Goal: Task Accomplishment & Management: Manage account settings

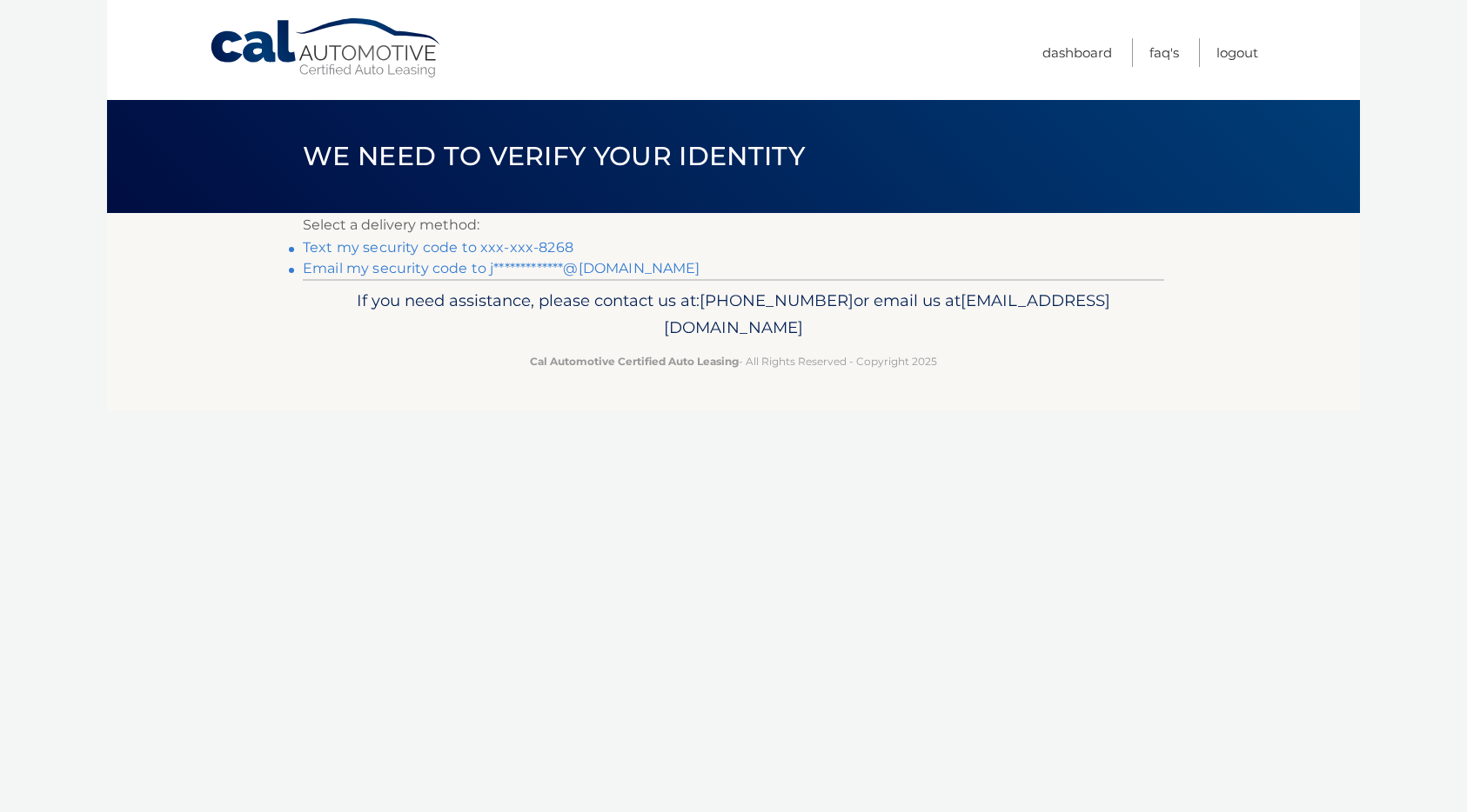
click at [520, 252] on link "Text my security code to xxx-xxx-8268" at bounding box center [438, 247] width 270 height 16
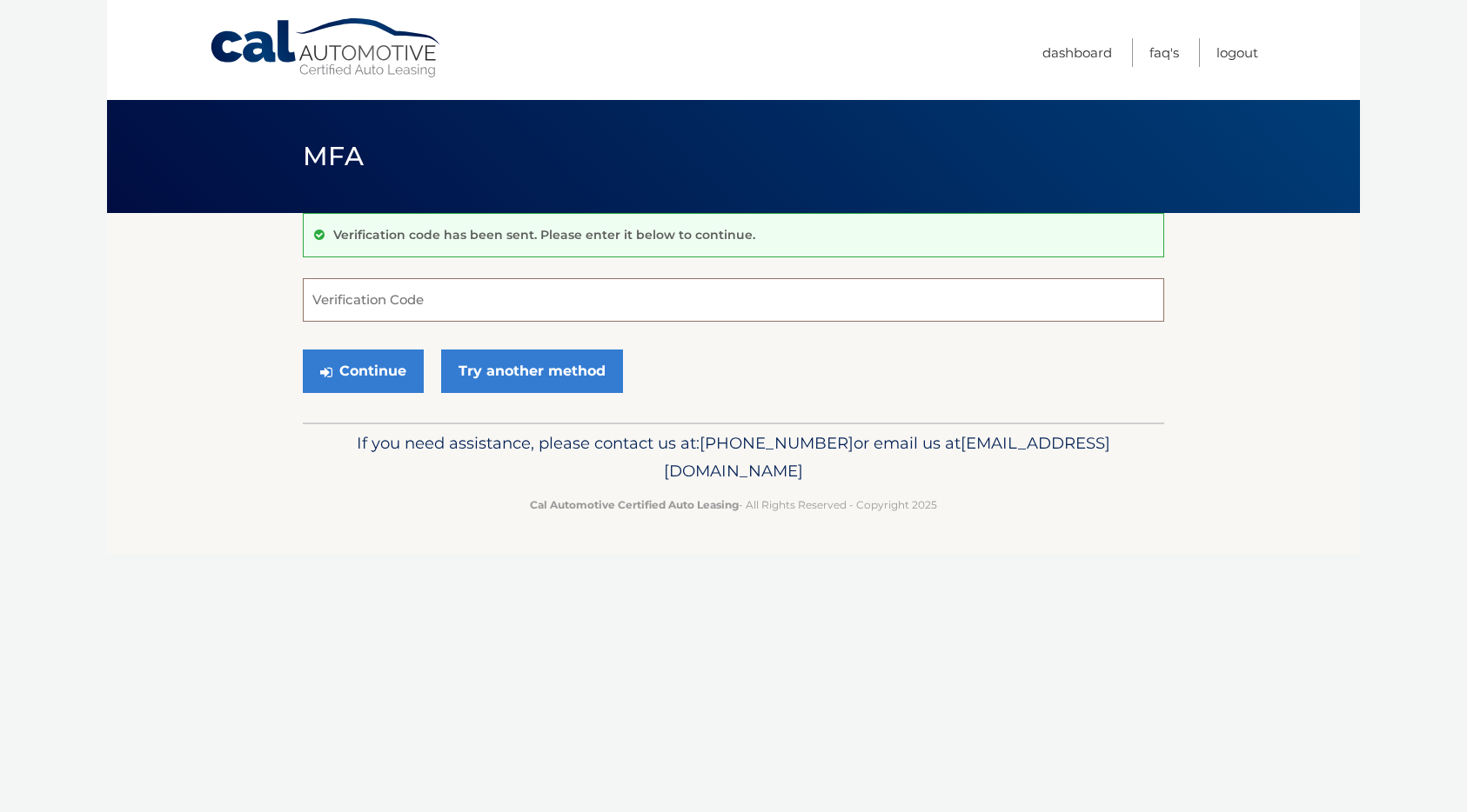
click at [514, 287] on input "Verification Code" at bounding box center [734, 300] width 862 height 44
type input "176752"
click at [400, 373] on button "Continue" at bounding box center [362, 372] width 121 height 44
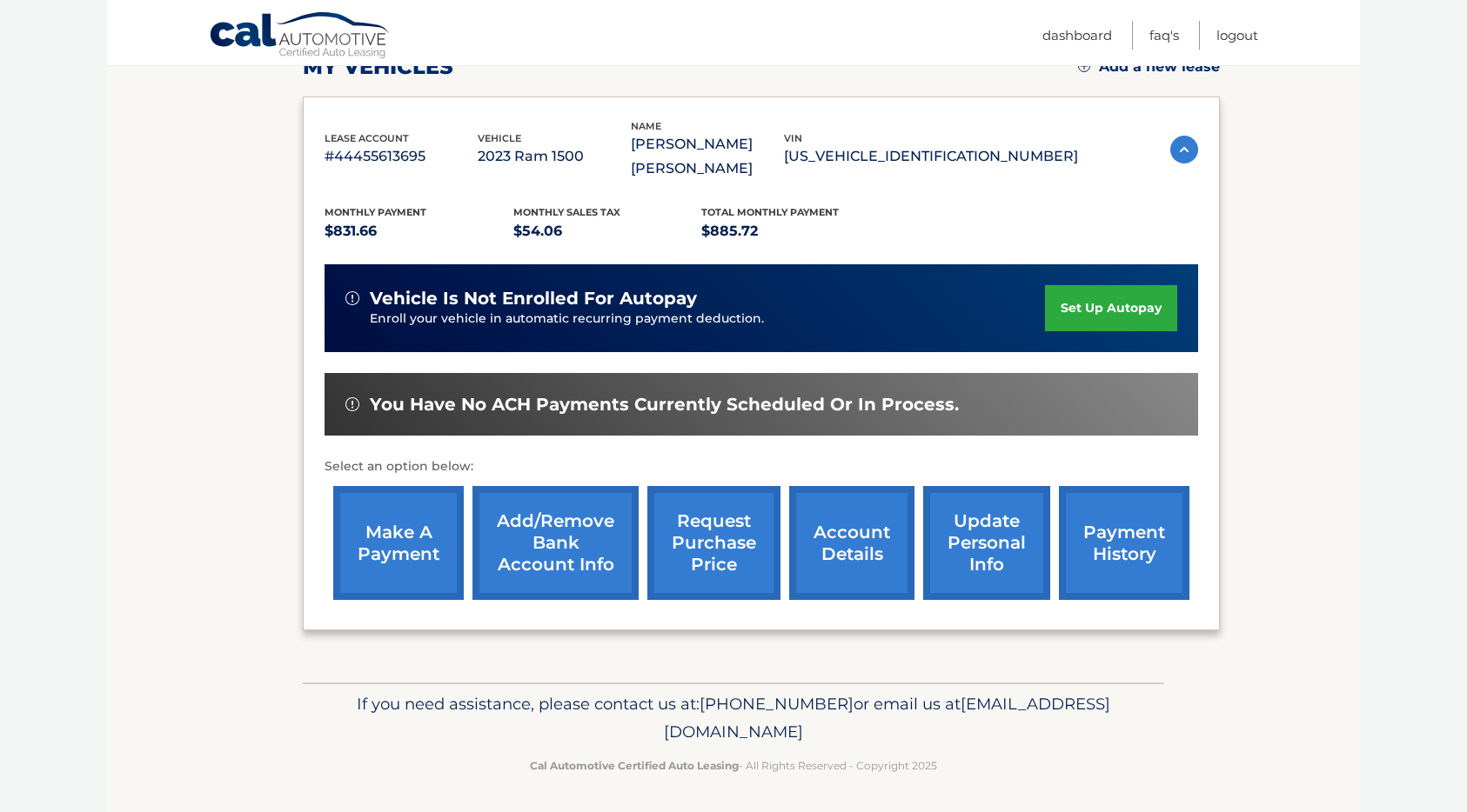
scroll to position [265, 0]
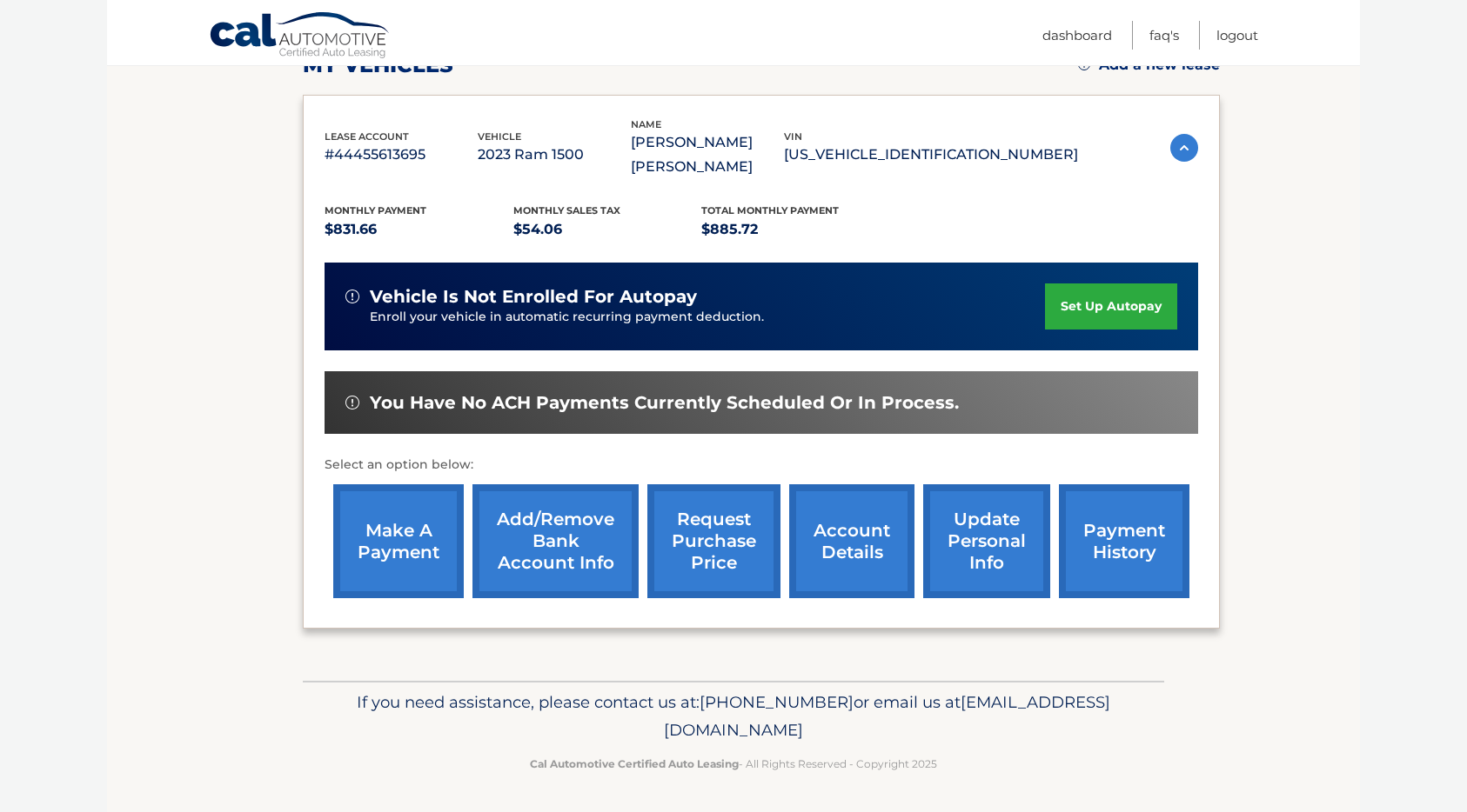
click at [1105, 532] on link "payment history" at bounding box center [1124, 542] width 130 height 114
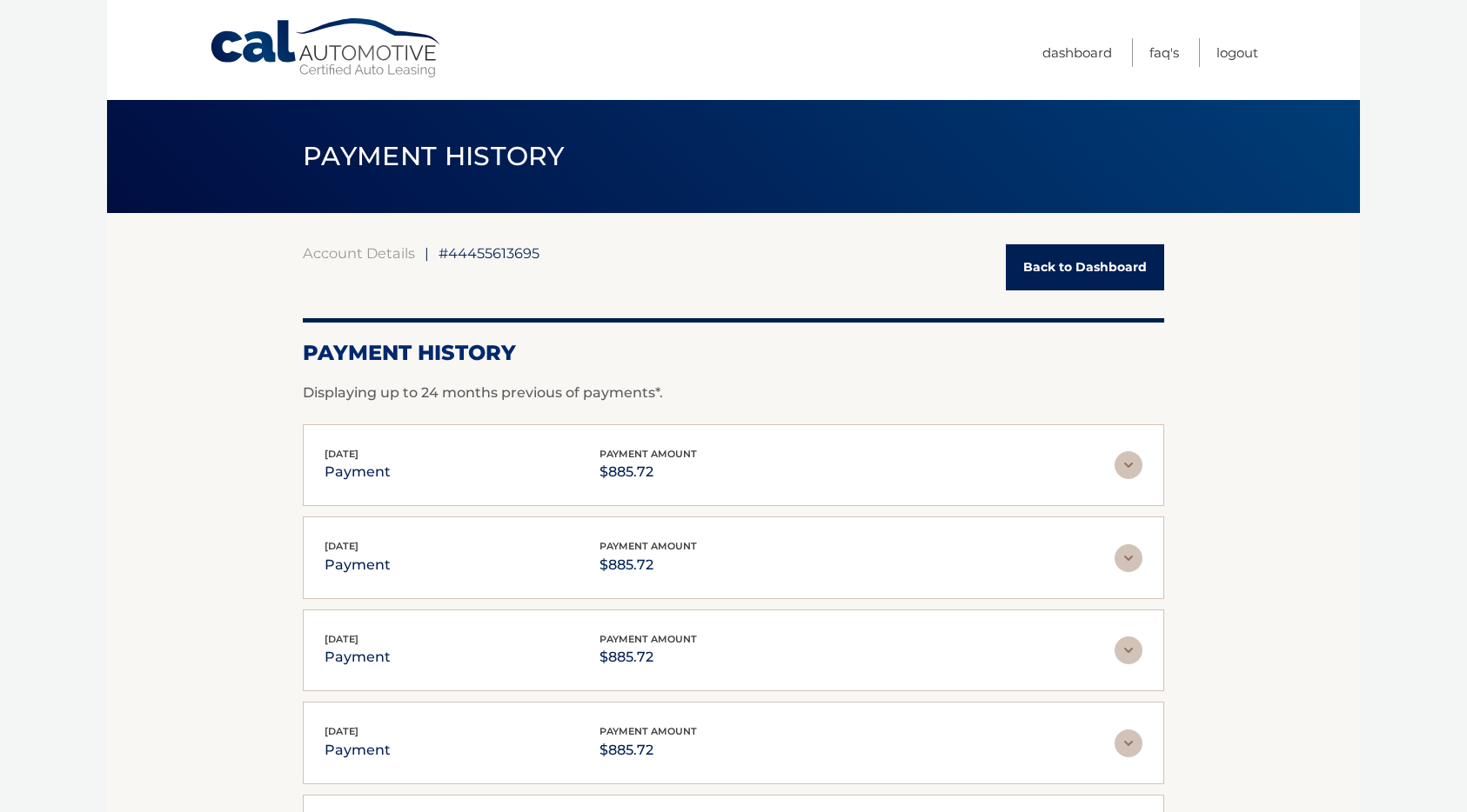
click at [1058, 273] on link "Back to Dashboard" at bounding box center [1085, 267] width 158 height 46
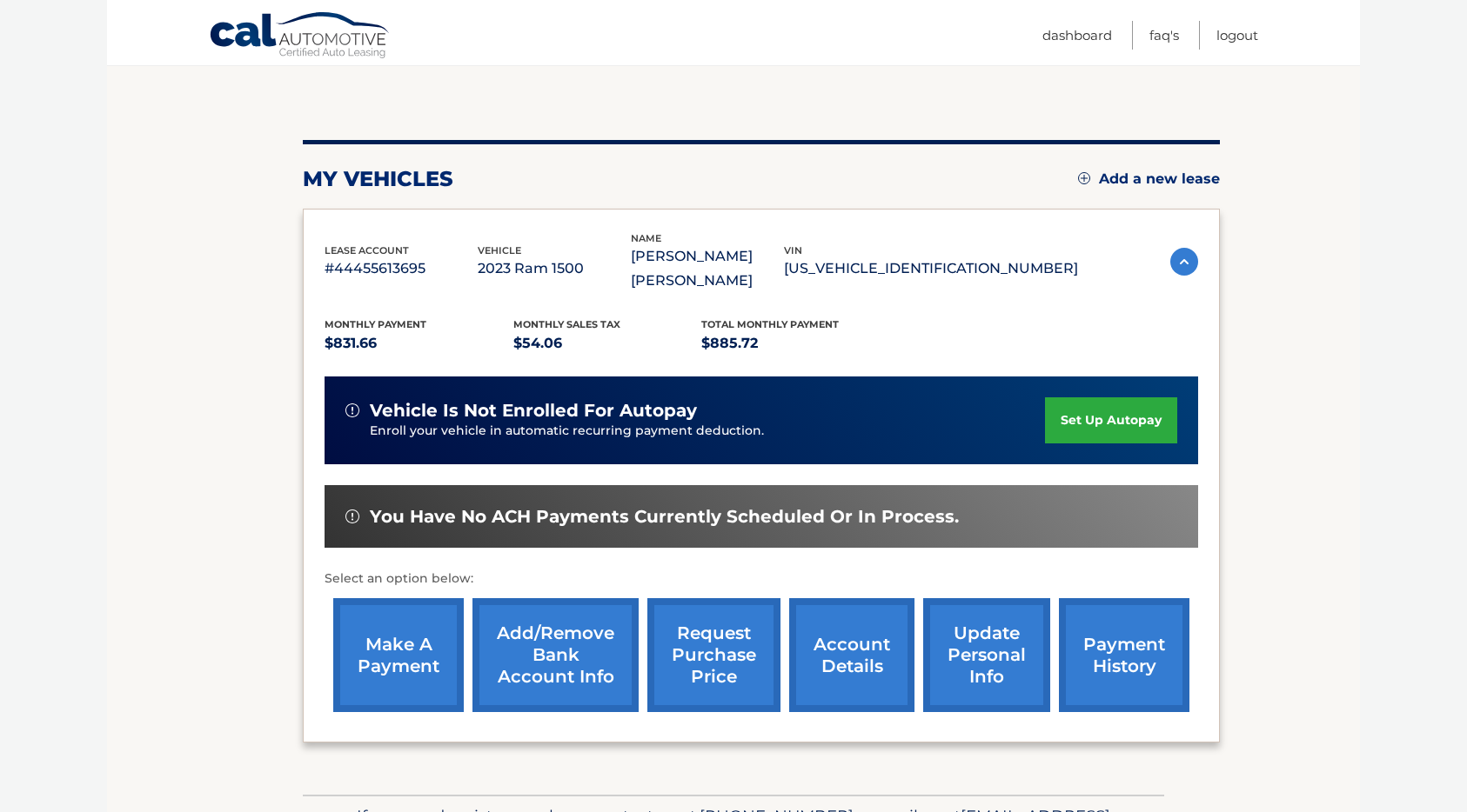
scroll to position [155, 0]
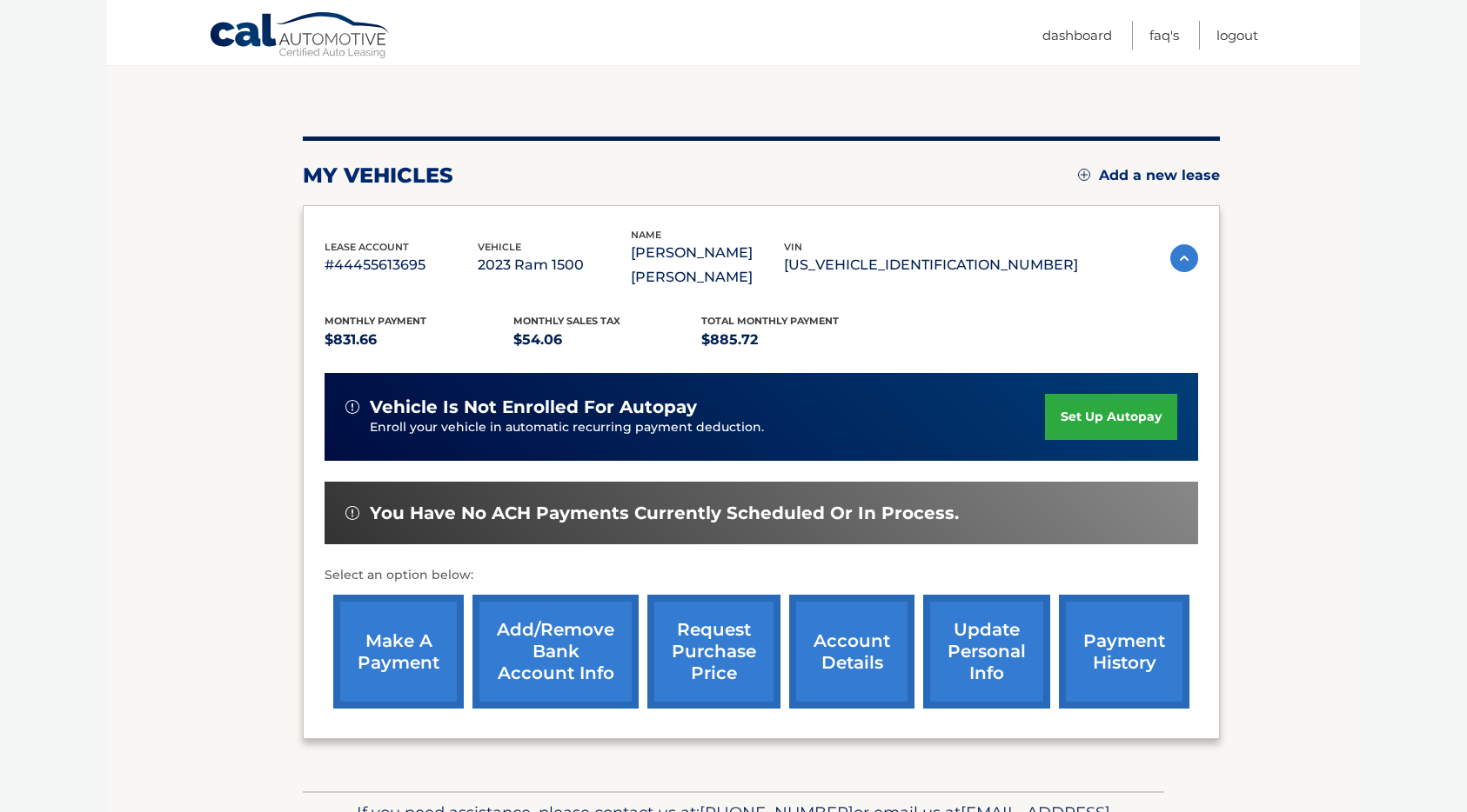
click at [1174, 265] on img at bounding box center [1183, 258] width 28 height 28
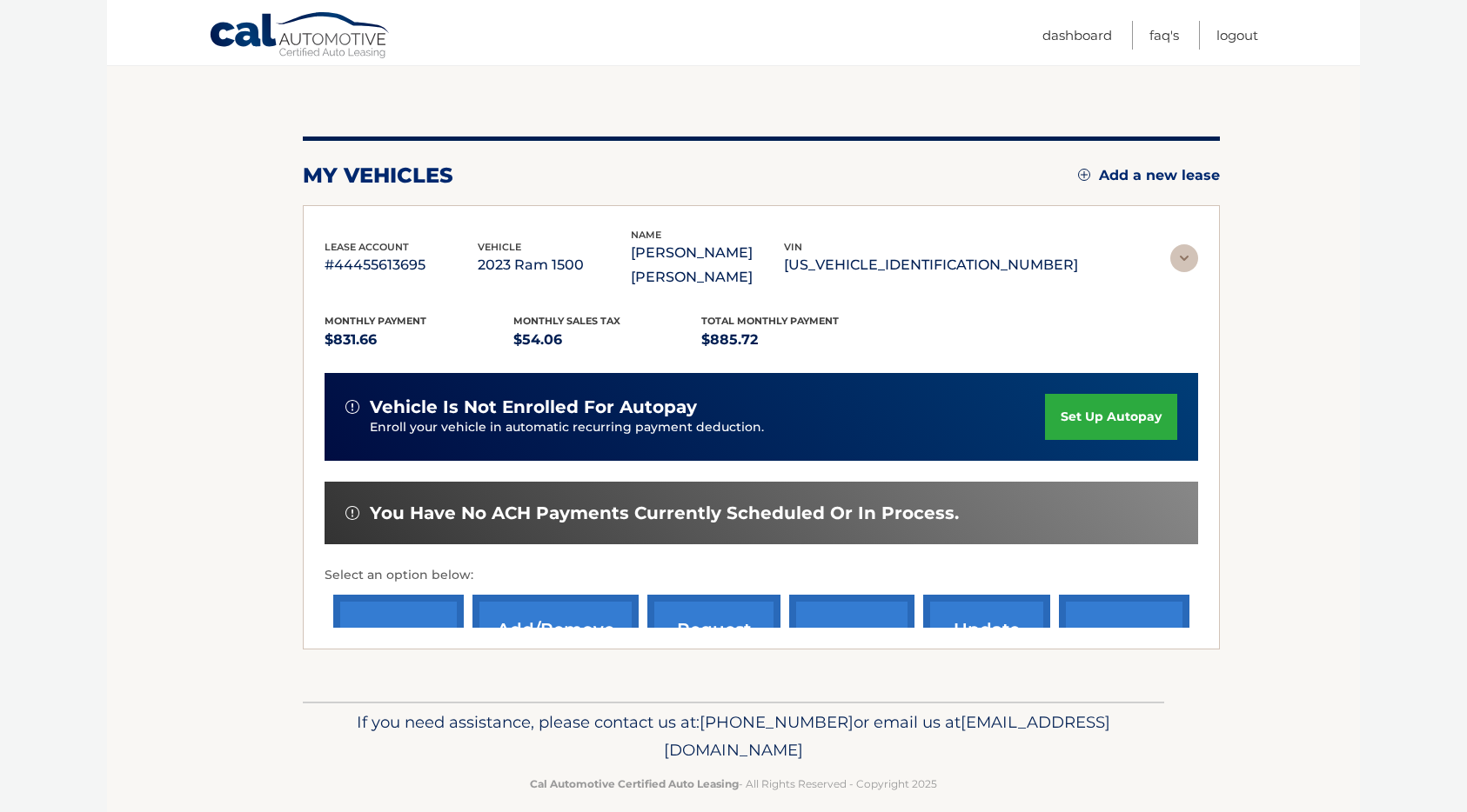
scroll to position [0, 0]
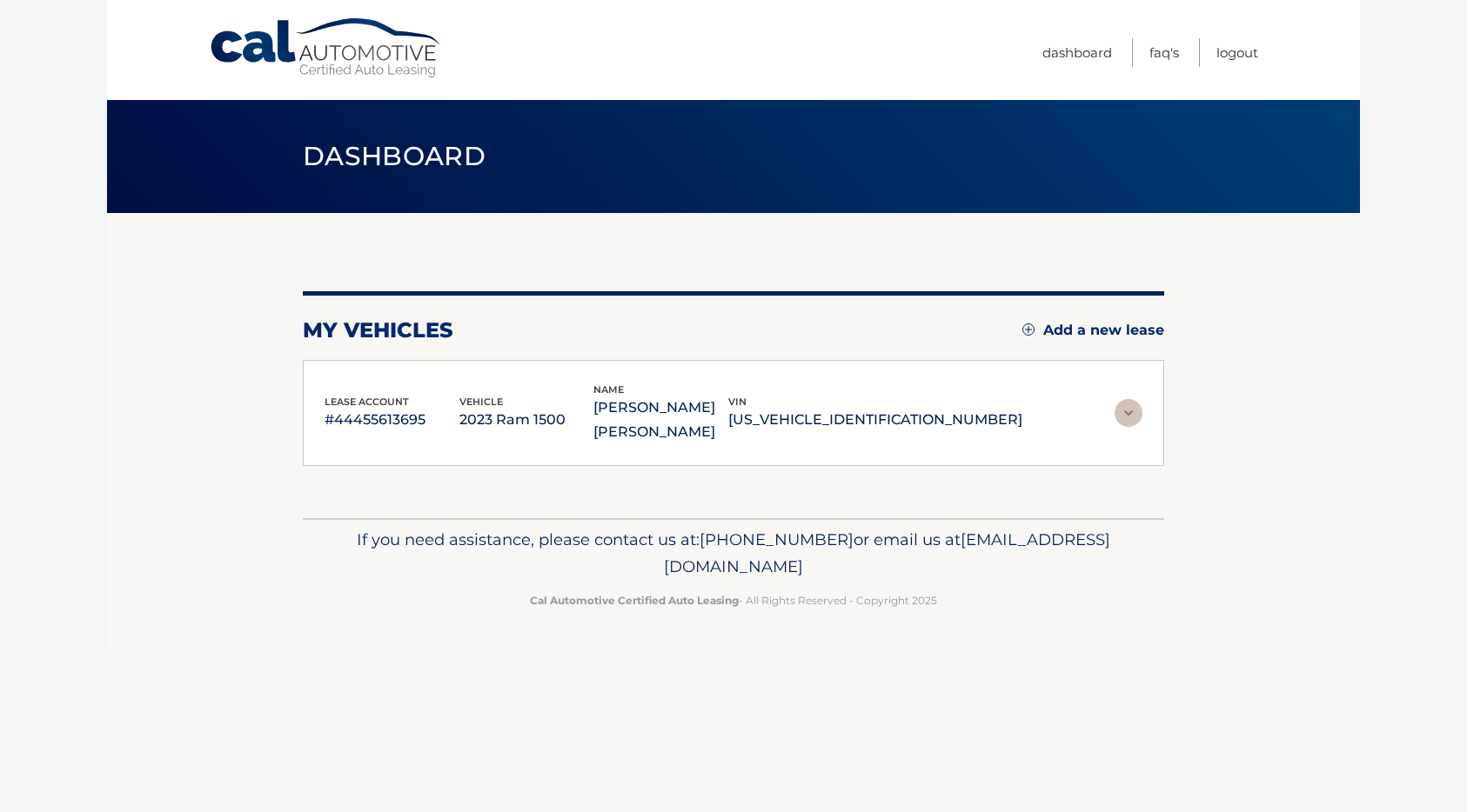
click at [1126, 416] on img at bounding box center [1128, 413] width 28 height 28
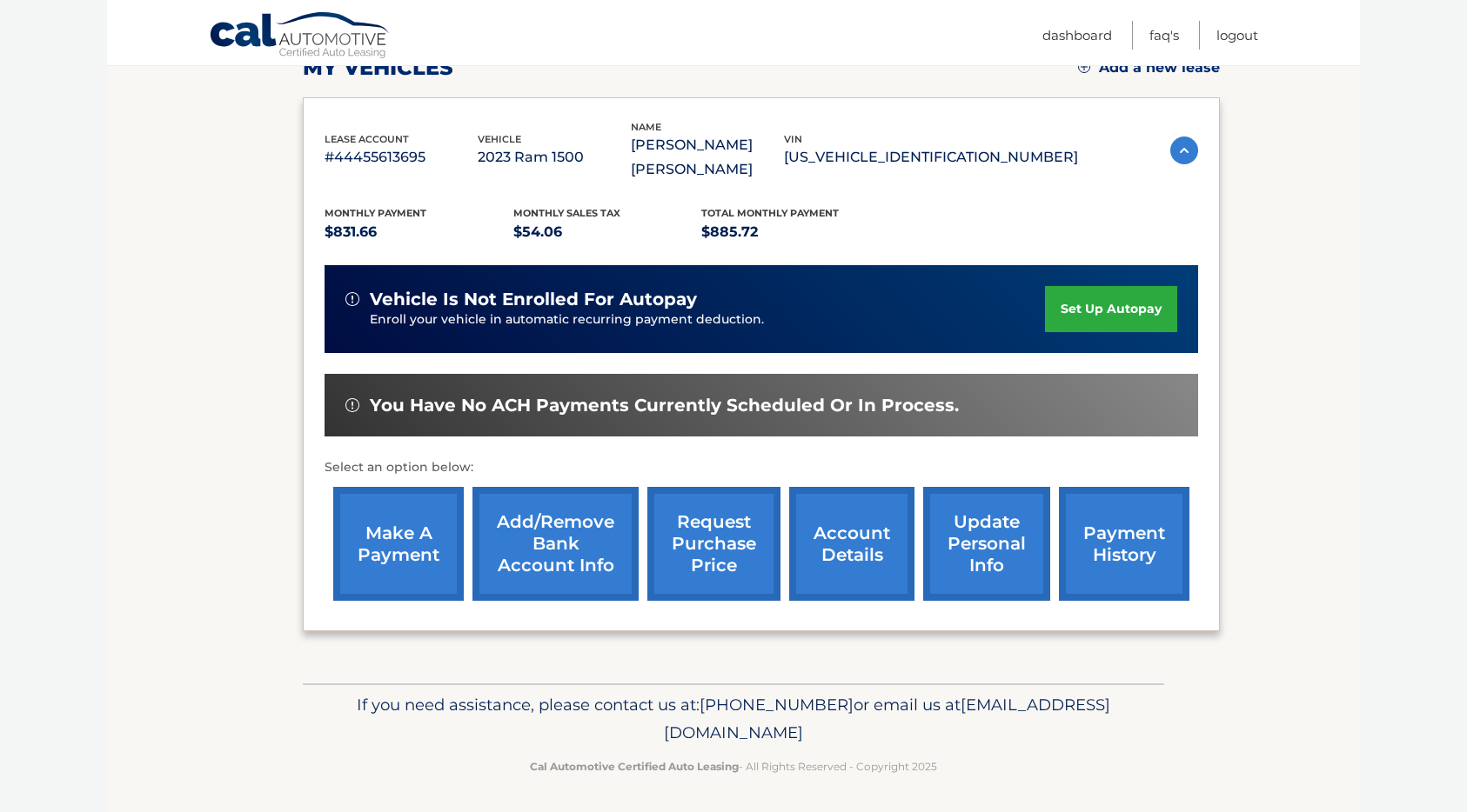
scroll to position [265, 0]
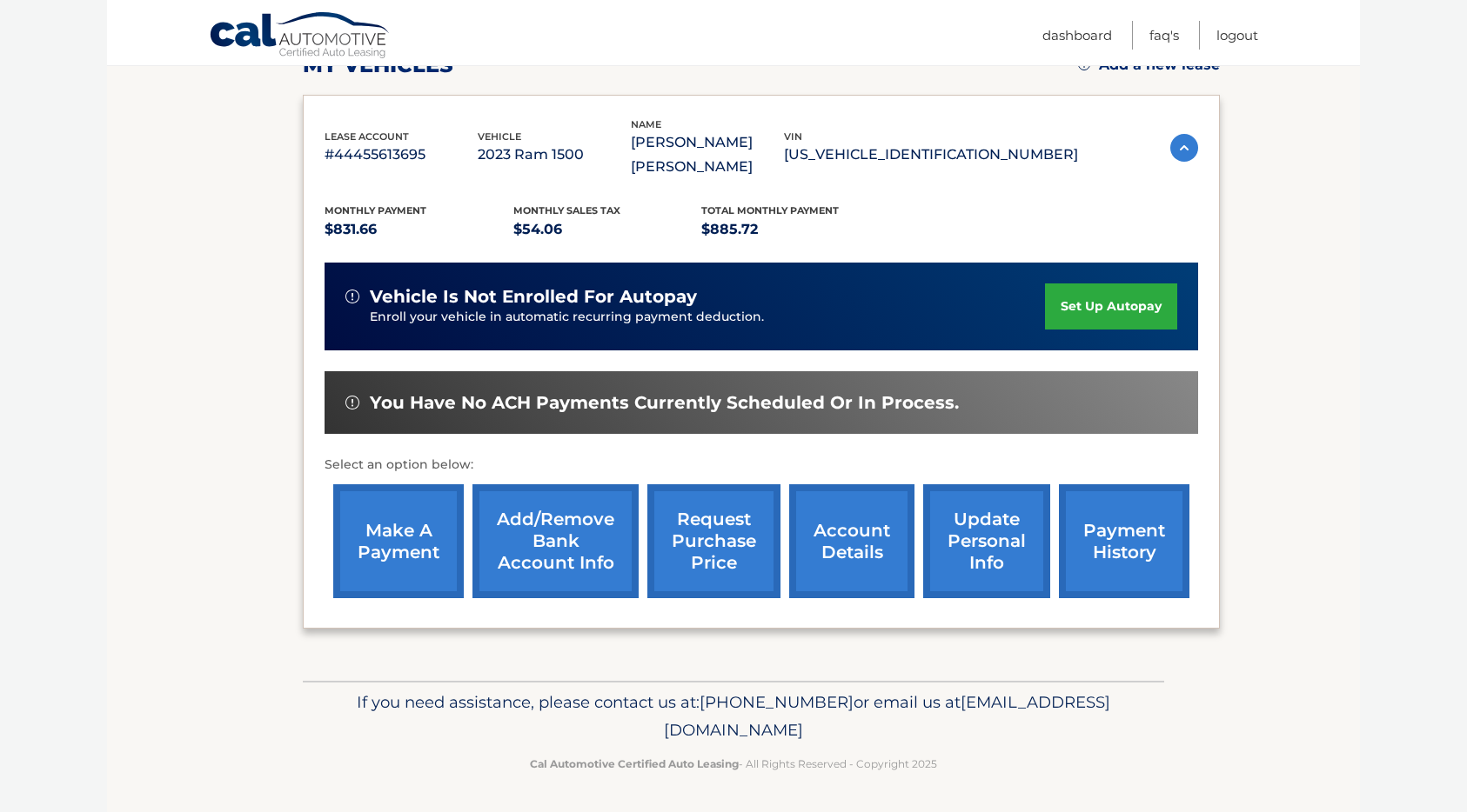
click at [840, 551] on link "account details" at bounding box center [852, 542] width 126 height 114
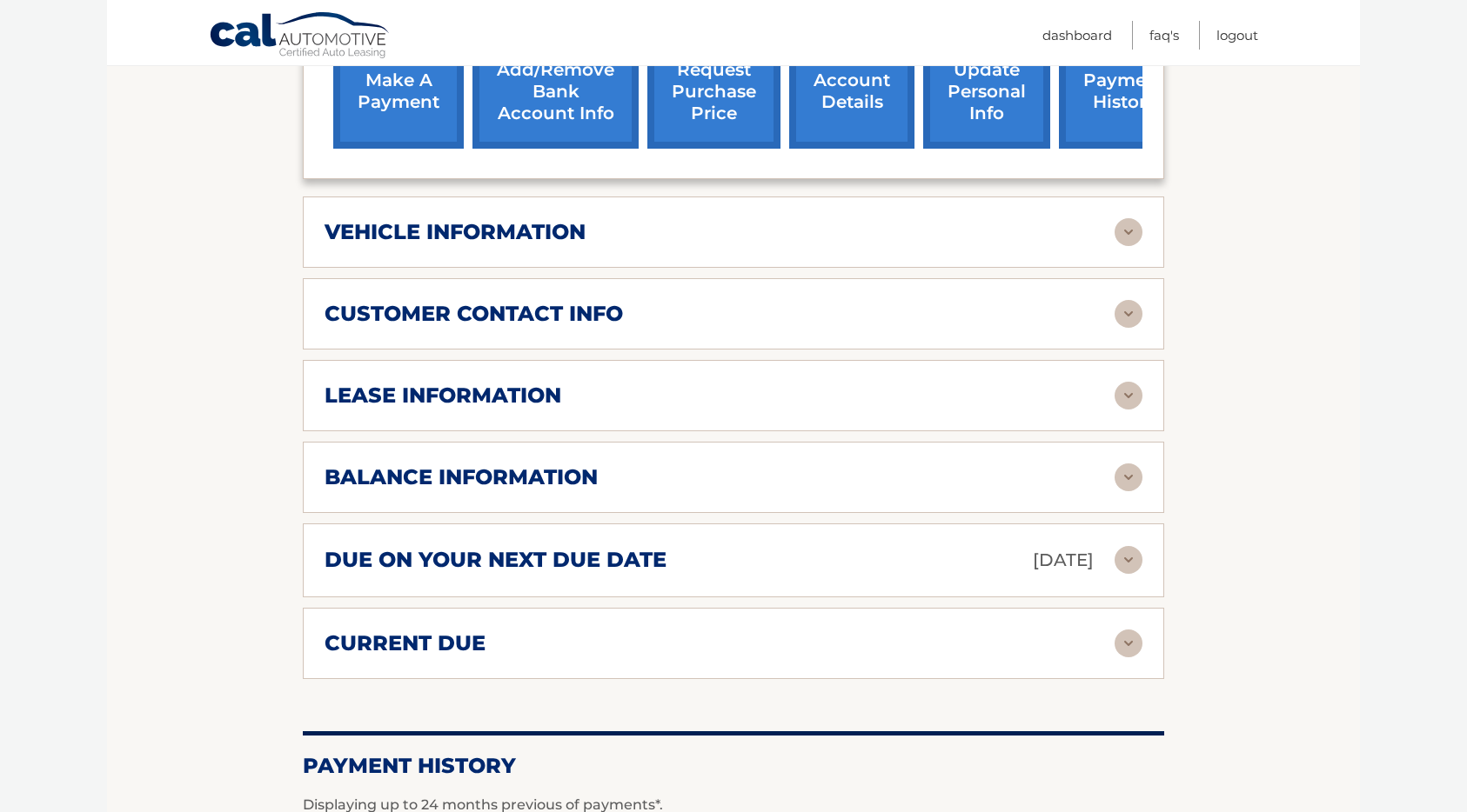
scroll to position [744, 0]
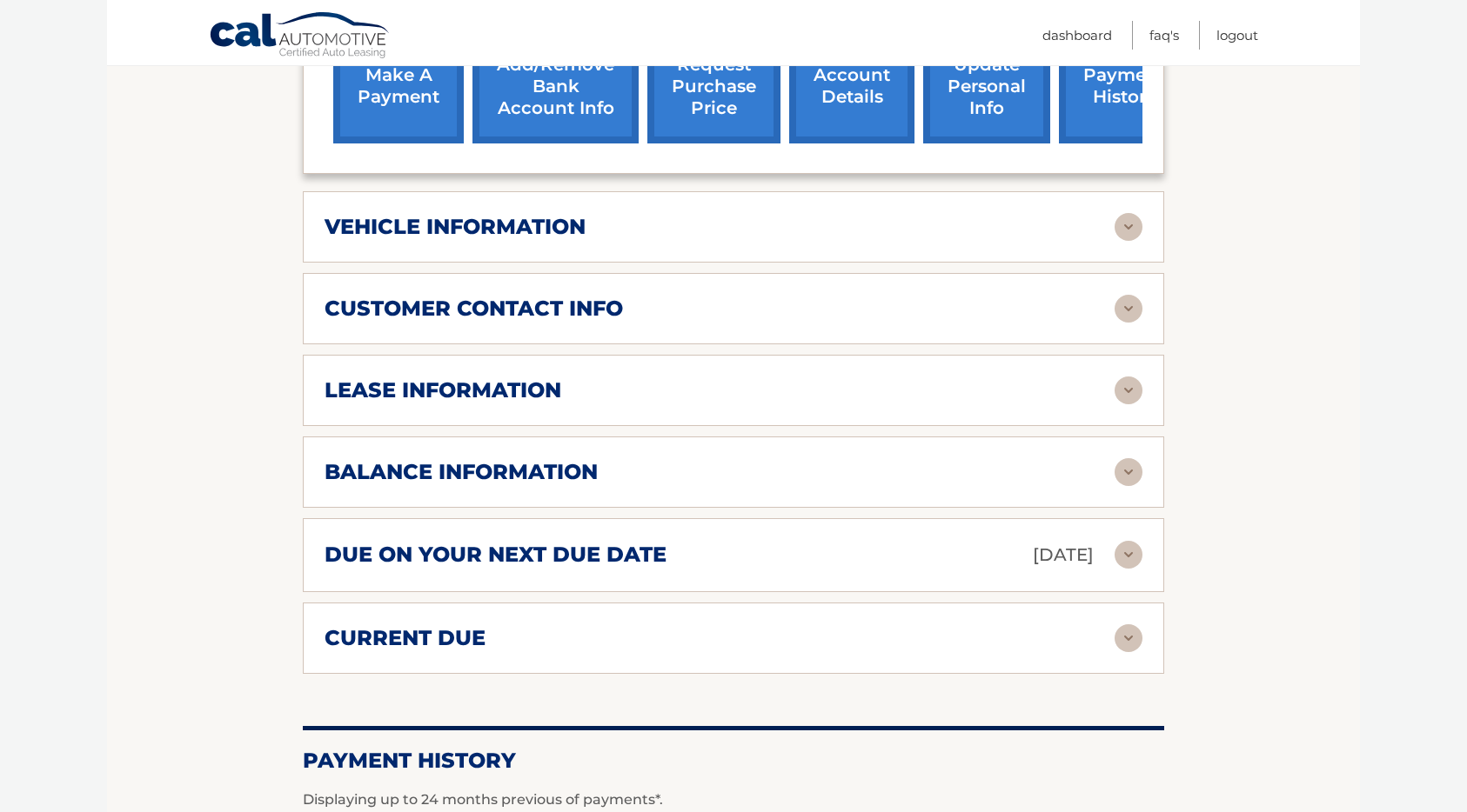
click at [1134, 477] on img at bounding box center [1128, 472] width 28 height 28
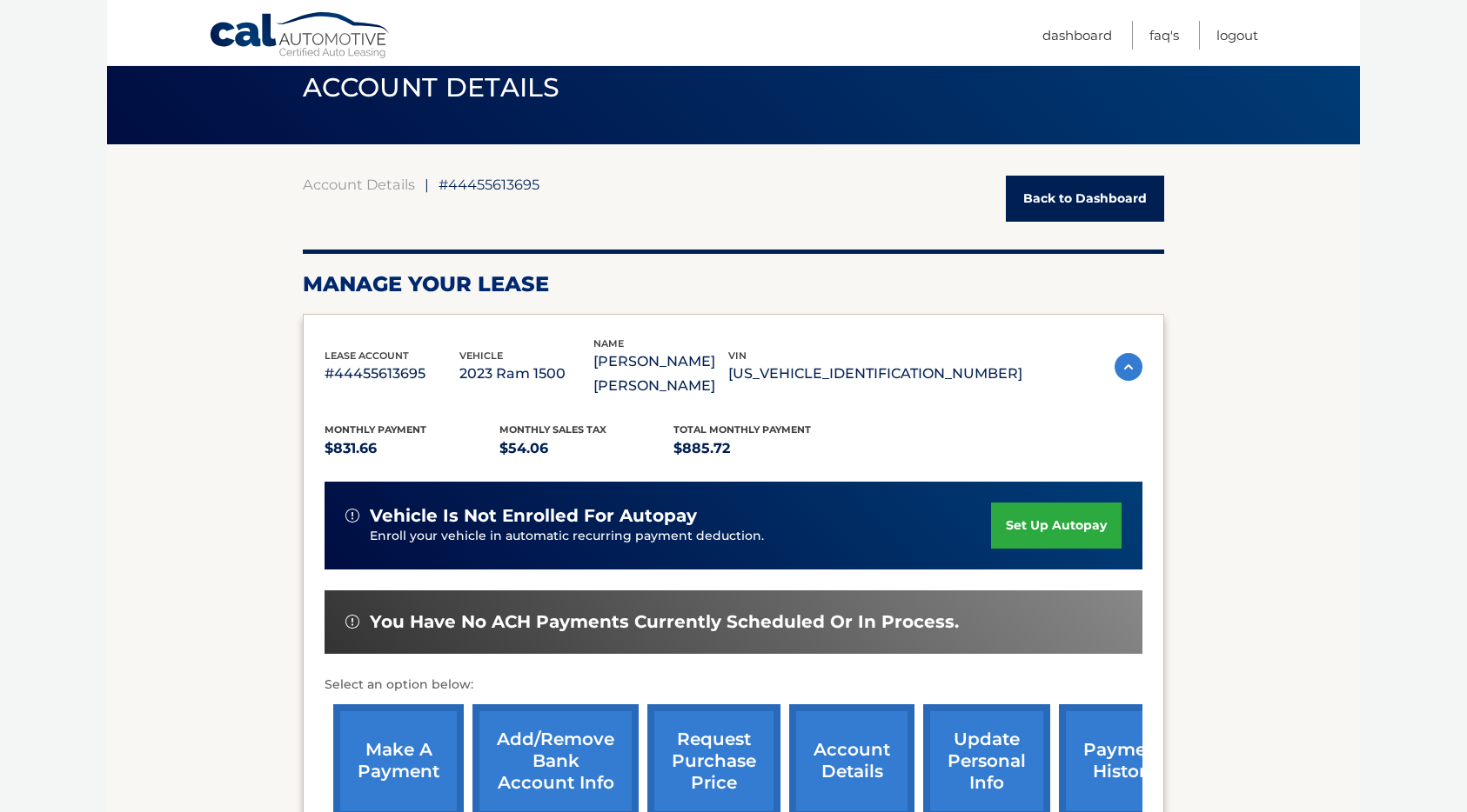
scroll to position [0, 0]
